Goal: Task Accomplishment & Management: Manage account settings

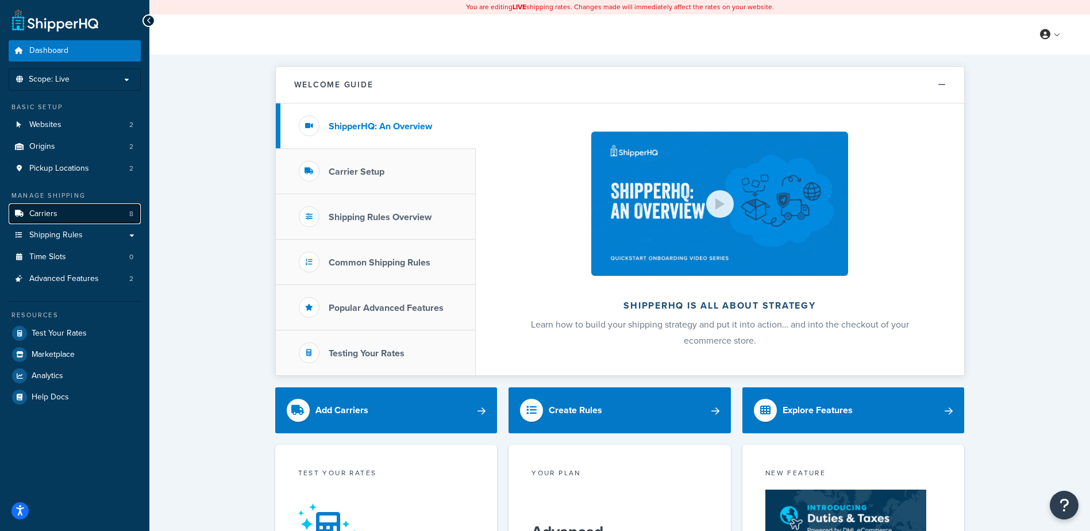
click at [84, 215] on link "Carriers 8" at bounding box center [75, 213] width 132 height 21
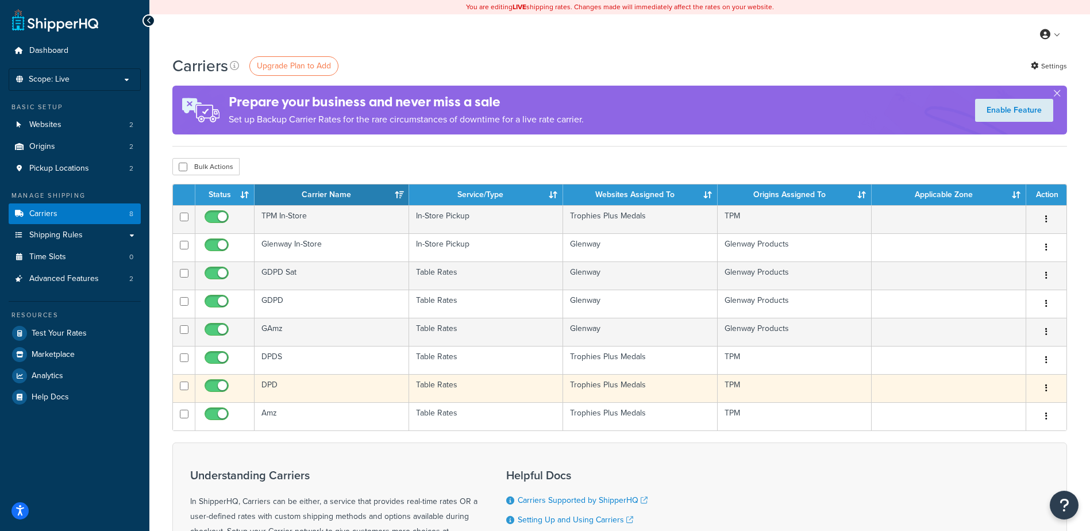
click at [272, 385] on td "DPD" at bounding box center [331, 388] width 155 height 28
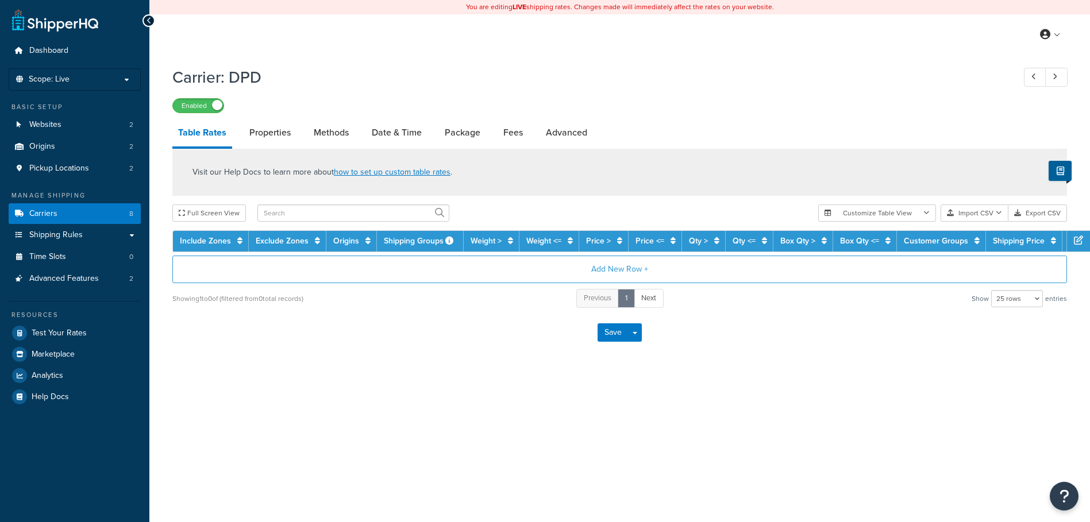
select select "25"
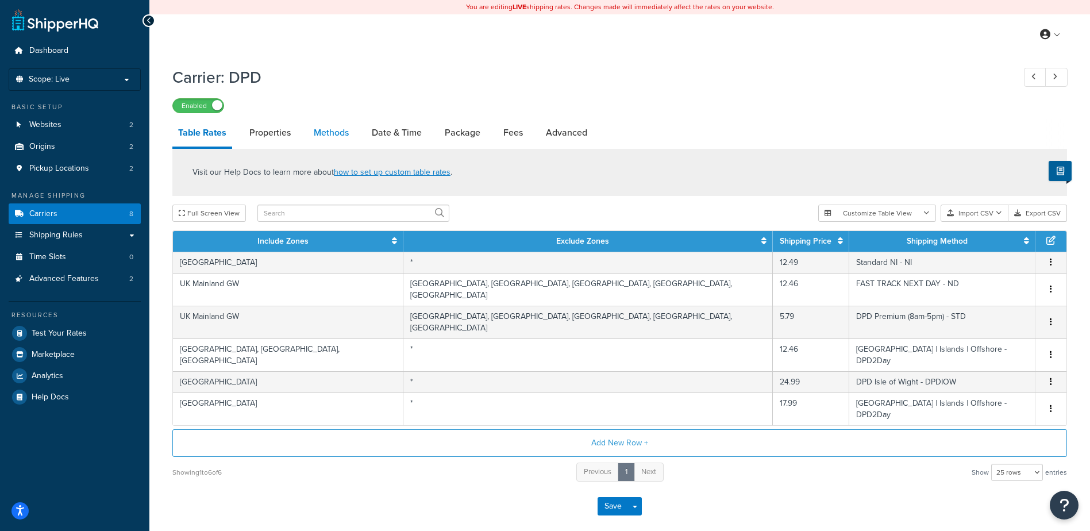
click at [322, 132] on link "Methods" at bounding box center [331, 133] width 47 height 28
select select "25"
